Goal: Task Accomplishment & Management: Manage account settings

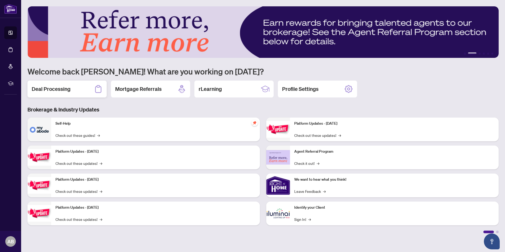
click at [68, 92] on h2 "Deal Processing" at bounding box center [51, 88] width 39 height 7
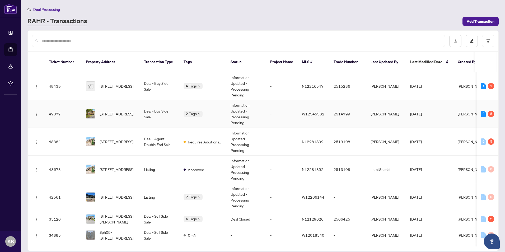
click at [184, 112] on span "Requires Additional Docs" at bounding box center [184, 112] width 0 height 0
drag, startPoint x: 113, startPoint y: 106, endPoint x: 135, endPoint y: 120, distance: 25.3
click at [135, 120] on td "[STREET_ADDRESS]" at bounding box center [111, 114] width 58 height 28
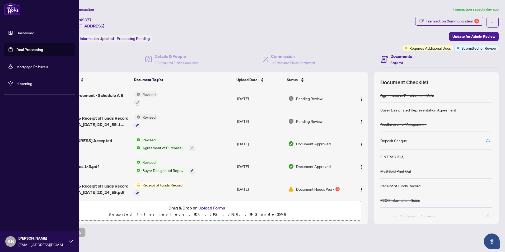
drag, startPoint x: 11, startPoint y: 12, endPoint x: 16, endPoint y: 12, distance: 5.0
click at [11, 12] on img at bounding box center [12, 9] width 16 height 13
